Goal: Browse casually

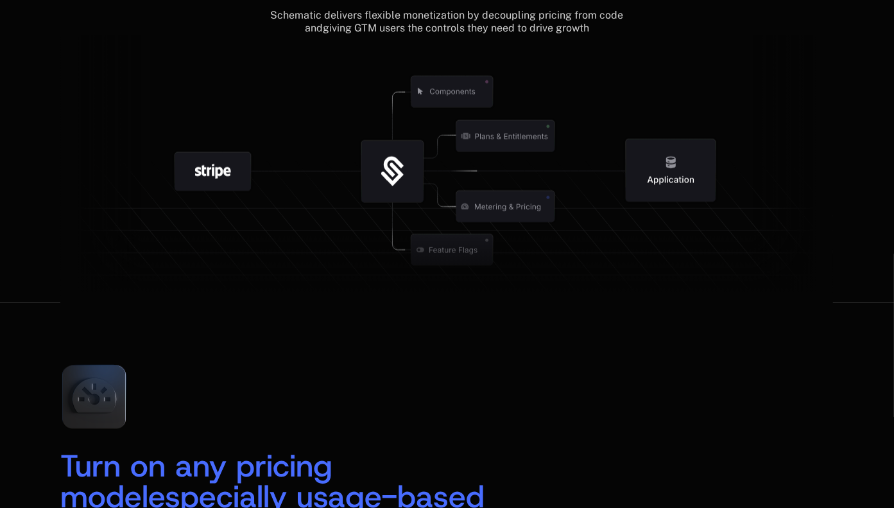
scroll to position [1455, 0]
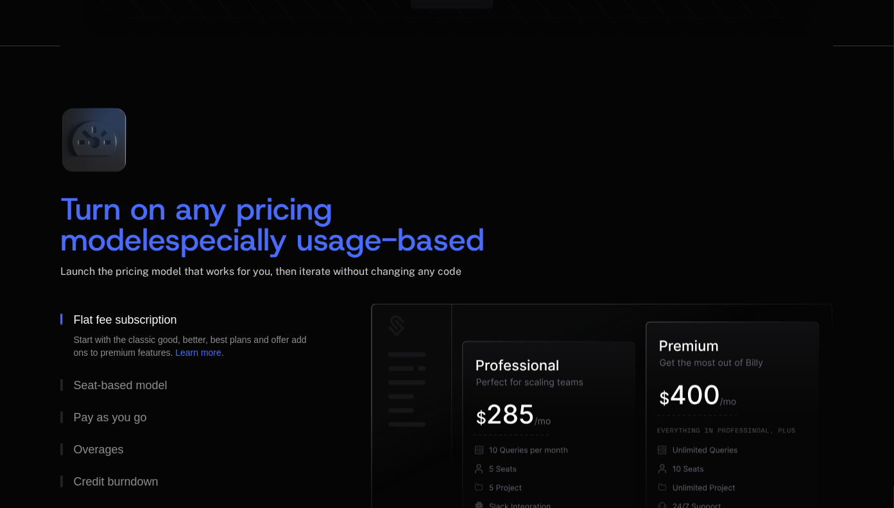
scroll to position [2140, 0]
